Goal: Task Accomplishment & Management: Manage account settings

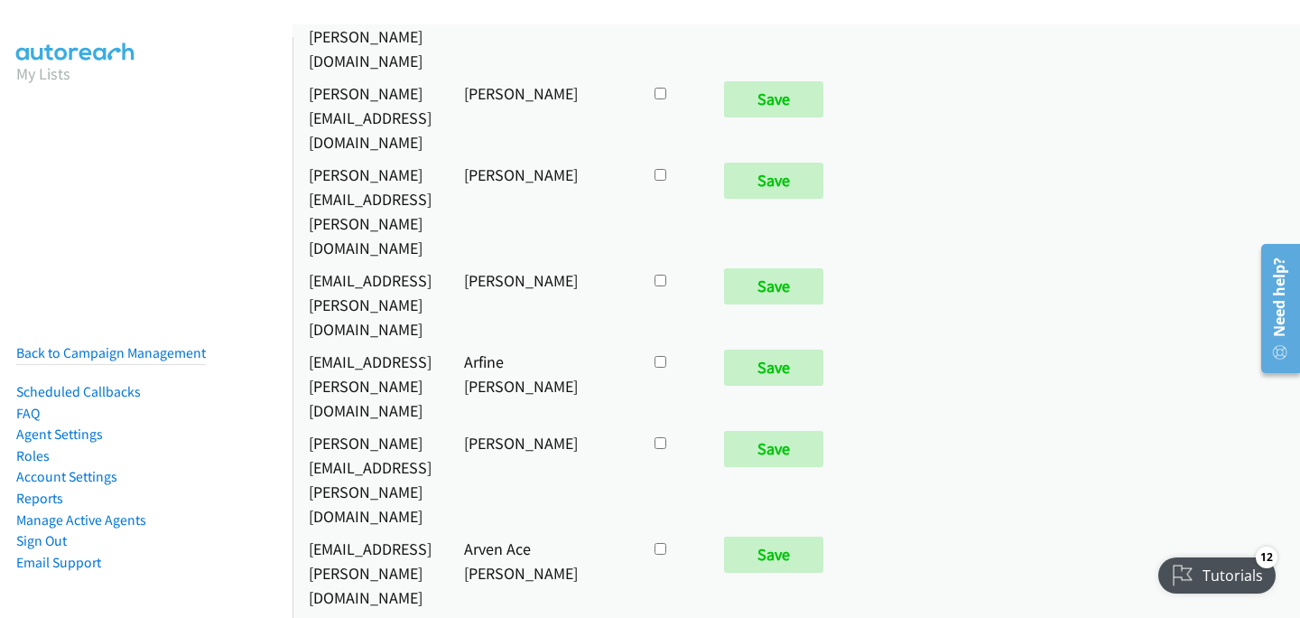
scroll to position [600, 0]
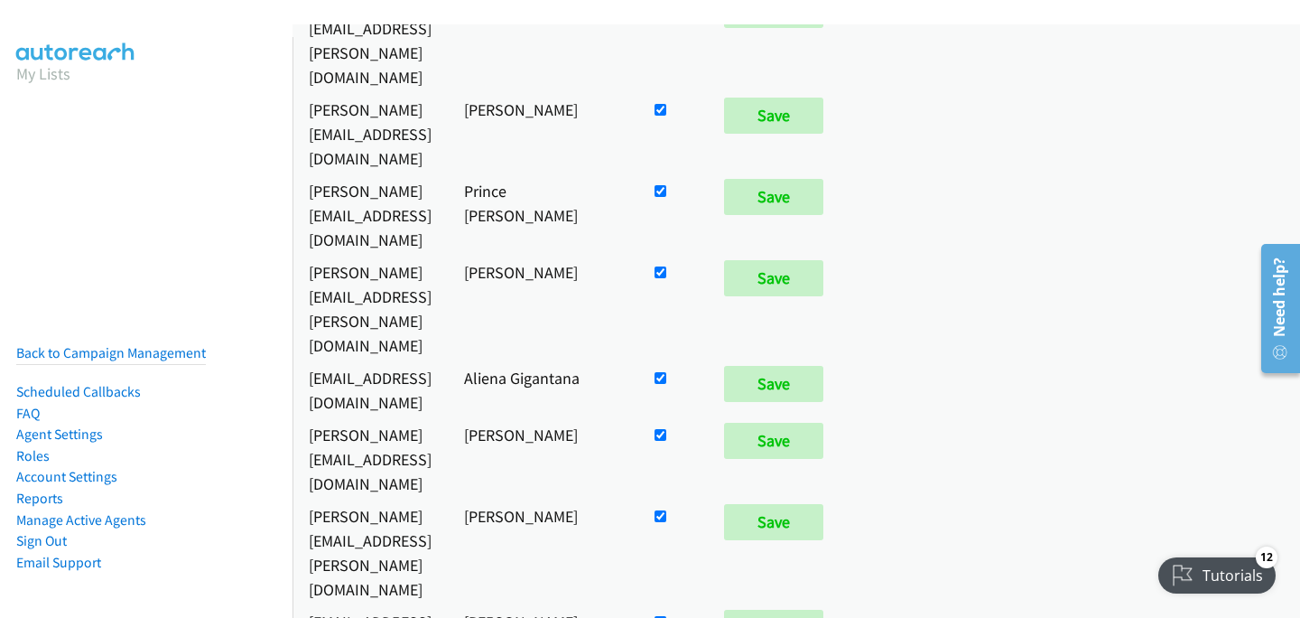
checkbox input "false"
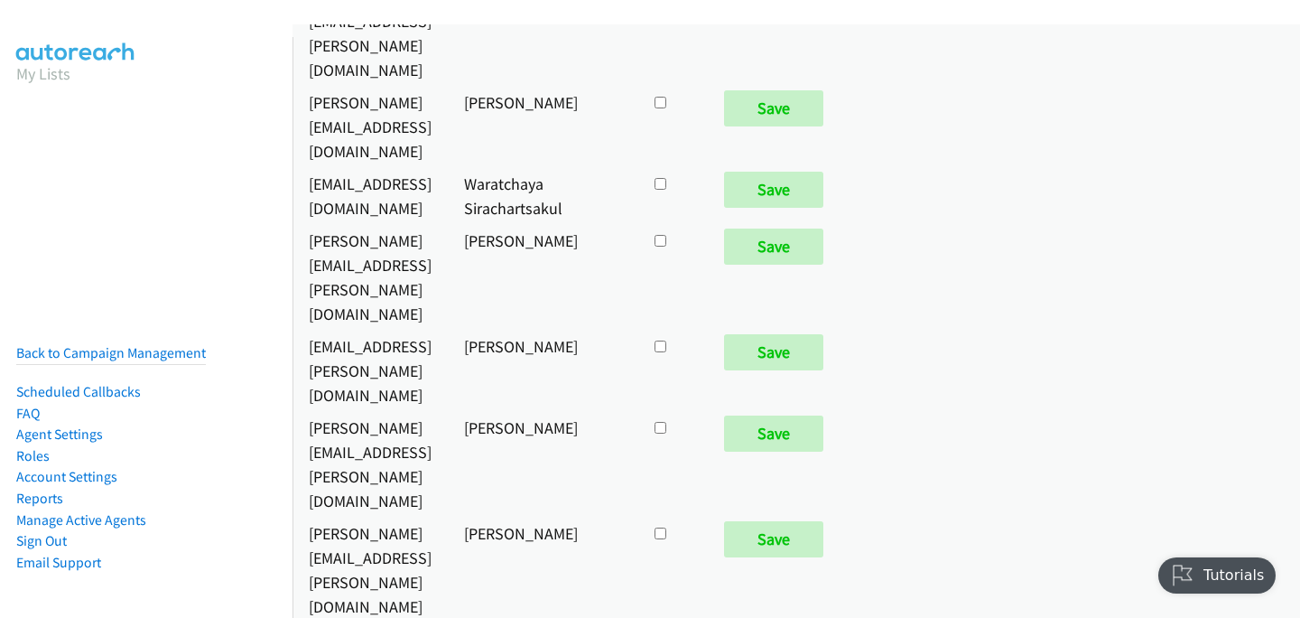
checkbox input "true"
